Goal: Information Seeking & Learning: Learn about a topic

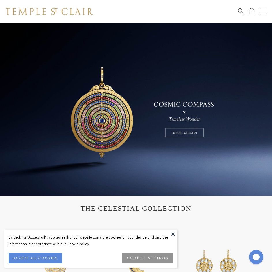
click at [101, 116] on link at bounding box center [136, 109] width 272 height 173
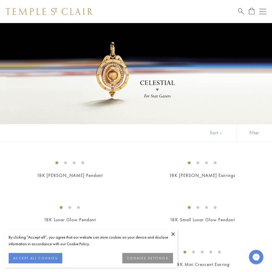
click at [63, 12] on img at bounding box center [49, 11] width 87 height 7
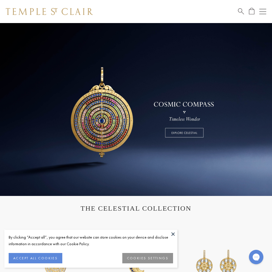
click at [263, 13] on button "Open navigation" at bounding box center [262, 11] width 7 height 7
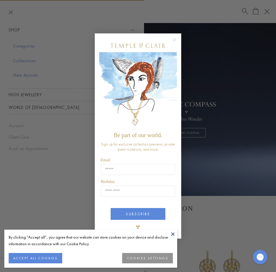
click at [175, 39] on circle "Close dialog" at bounding box center [174, 40] width 7 height 7
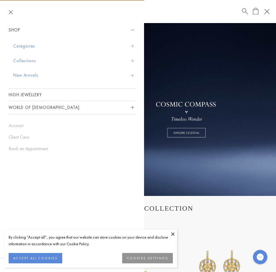
click at [131, 106] on span "Sidebar navigation" at bounding box center [132, 107] width 3 height 3
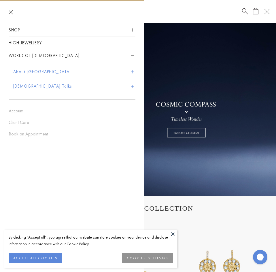
click at [45, 71] on button "About [GEOGRAPHIC_DATA]" at bounding box center [74, 72] width 122 height 15
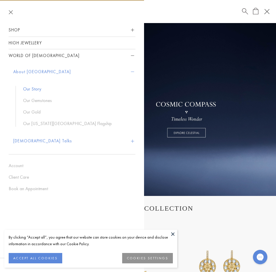
click at [34, 90] on link "Our Story" at bounding box center [76, 89] width 107 height 6
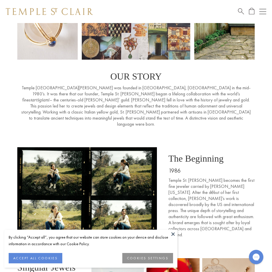
scroll to position [96, 0]
